Goal: Navigation & Orientation: Go to known website

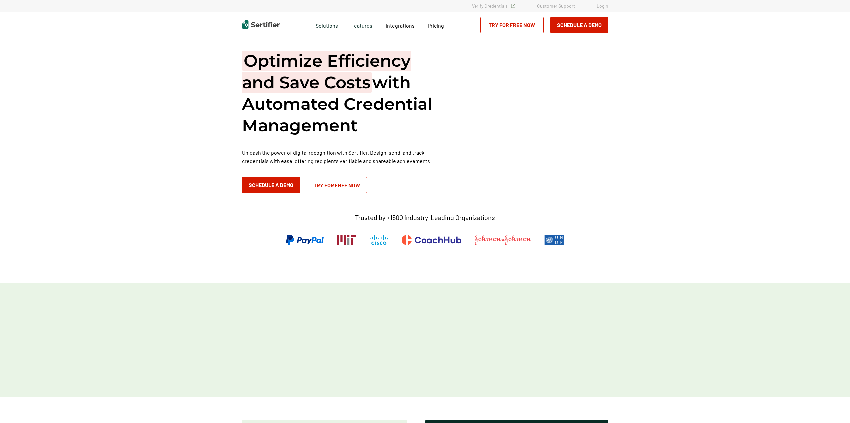
click at [604, 10] on div "Verify Credentials Customer Support Login" at bounding box center [425, 6] width 850 height 12
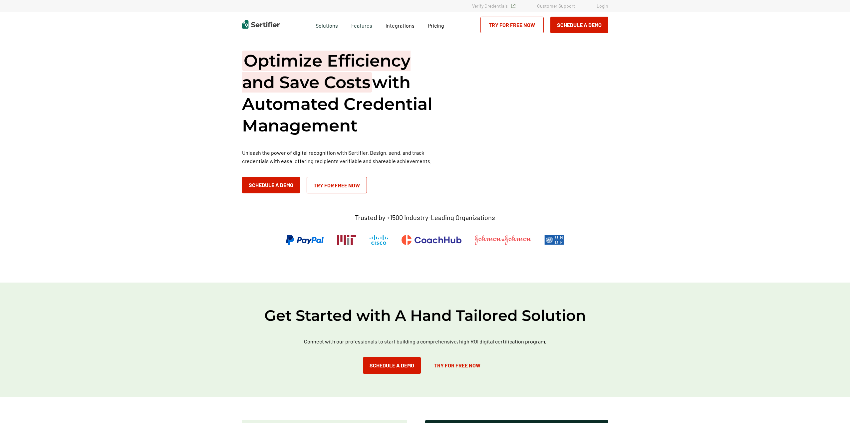
click at [604, 9] on div "Verify Credentials Customer Support Login" at bounding box center [425, 6] width 850 height 12
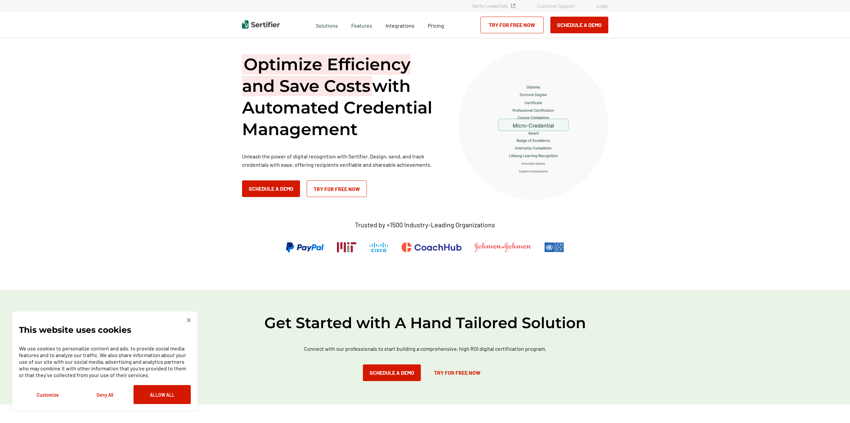
click at [605, 7] on link "Login" at bounding box center [603, 6] width 12 height 6
